Goal: Task Accomplishment & Management: Use online tool/utility

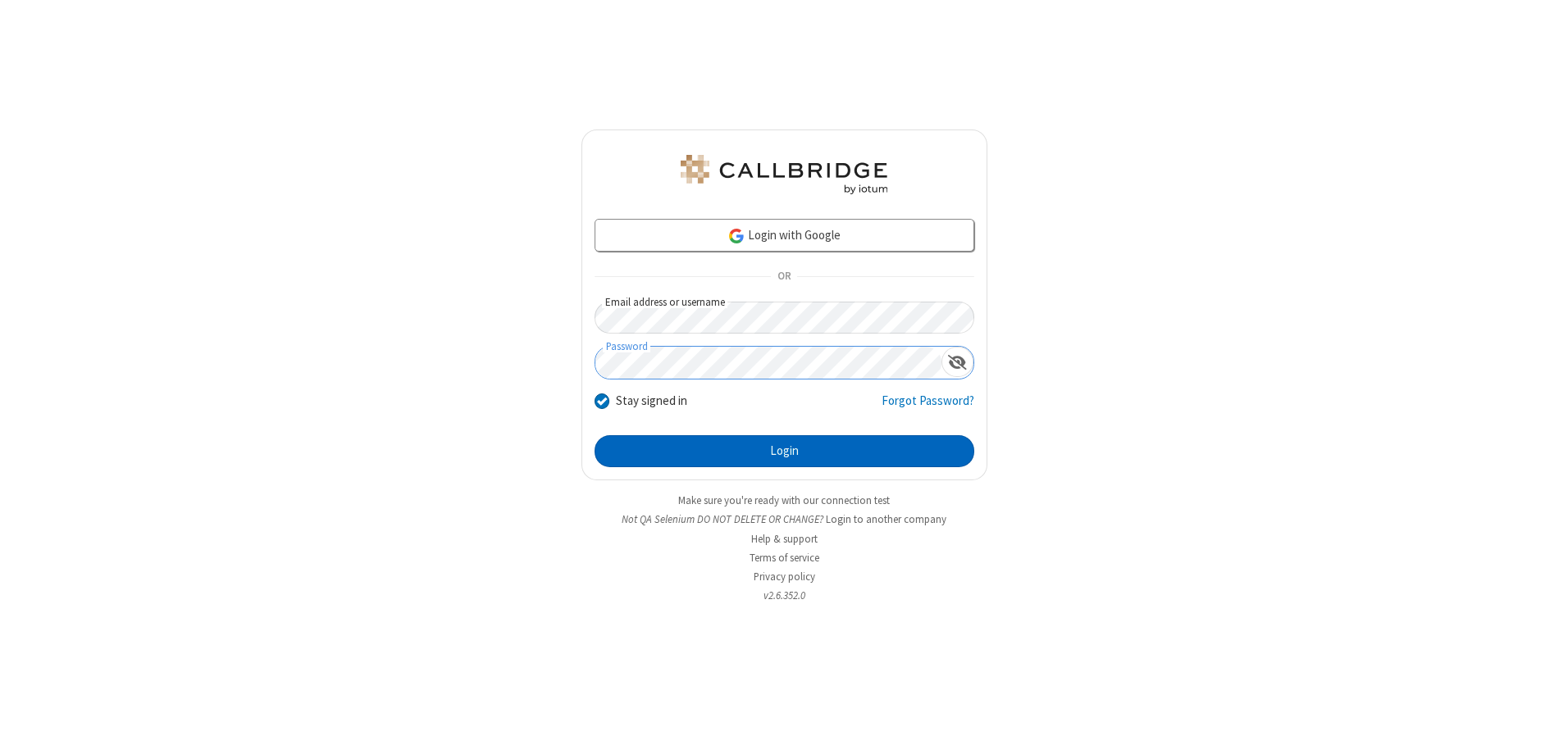
click at [784, 450] on button "Login" at bounding box center [784, 451] width 379 height 33
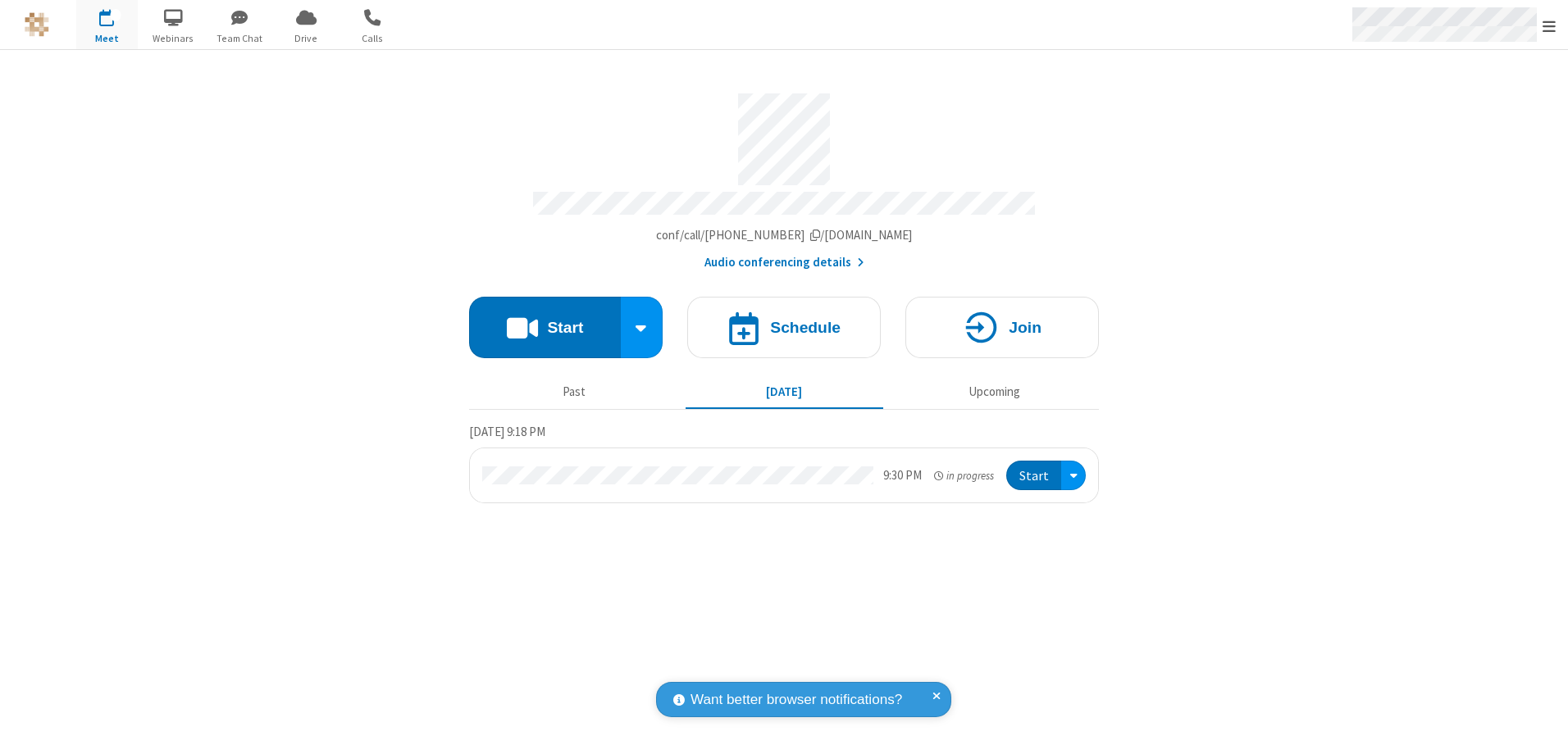
click at [1549, 25] on span "Open menu" at bounding box center [1549, 27] width 13 height 17
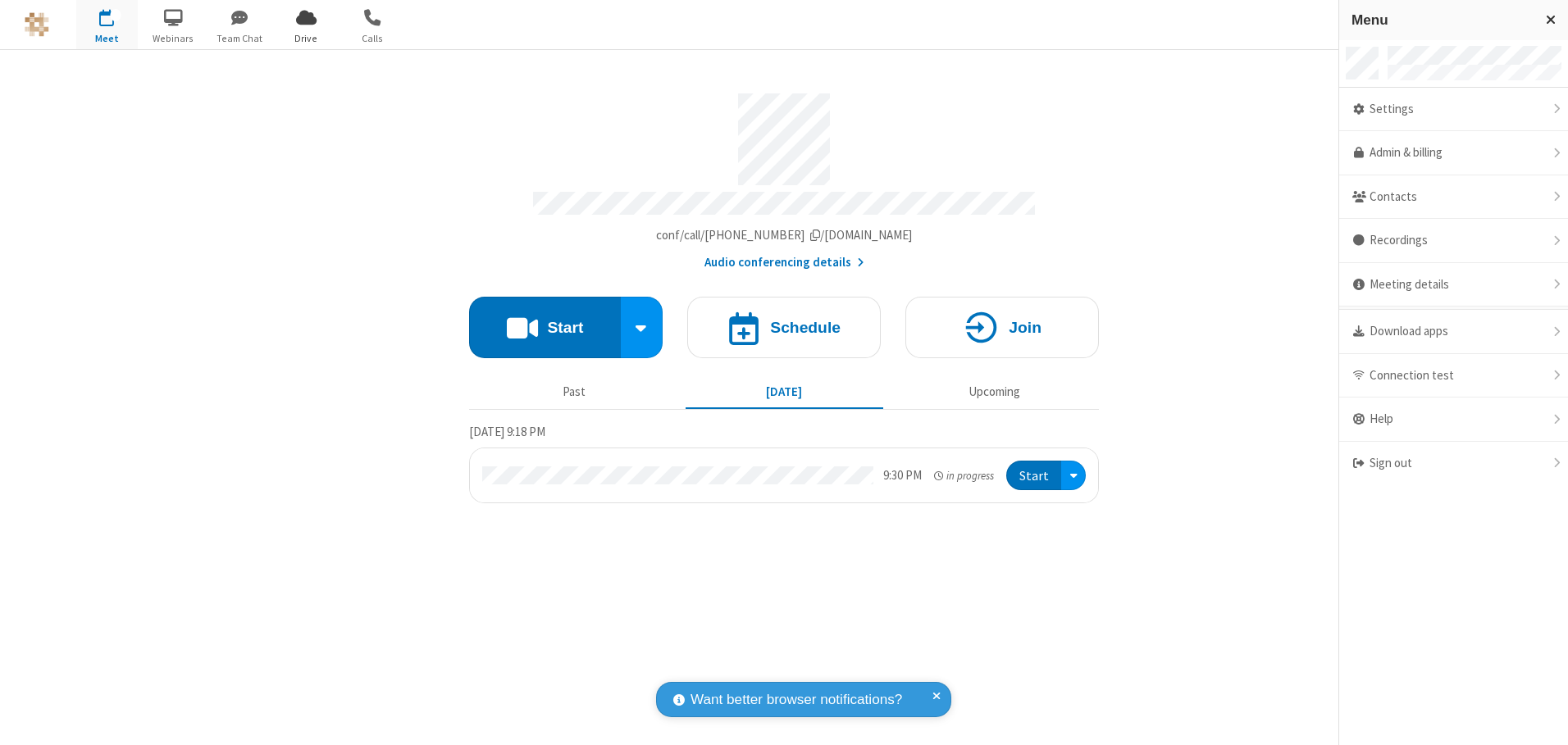
click at [306, 38] on span "Drive" at bounding box center [306, 39] width 61 height 15
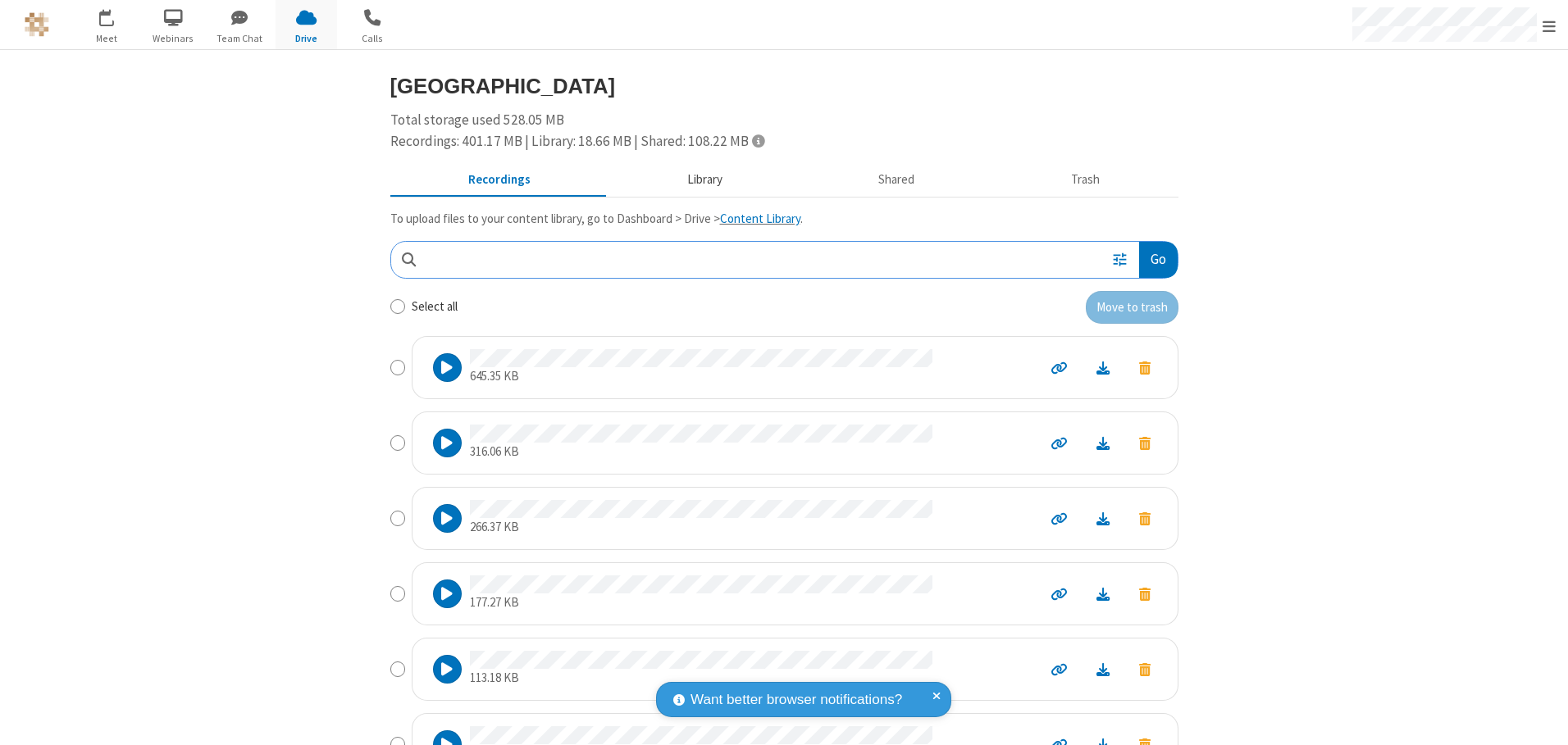
click at [696, 179] on button "Library" at bounding box center [704, 180] width 192 height 31
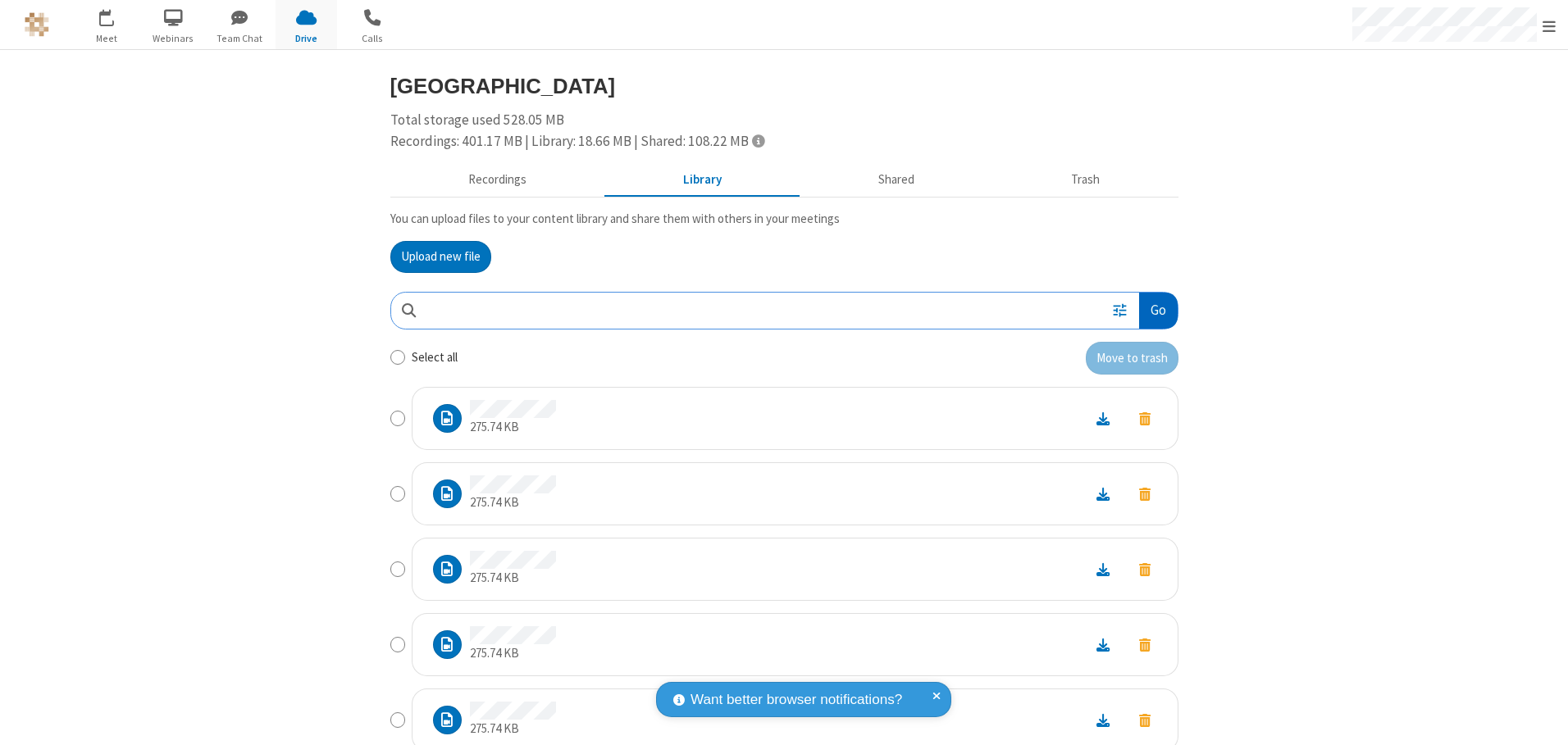
click at [1151, 310] on button "Go" at bounding box center [1158, 311] width 38 height 37
click at [434, 256] on button "Upload new file" at bounding box center [441, 257] width 101 height 33
